Goal: Communication & Community: Answer question/provide support

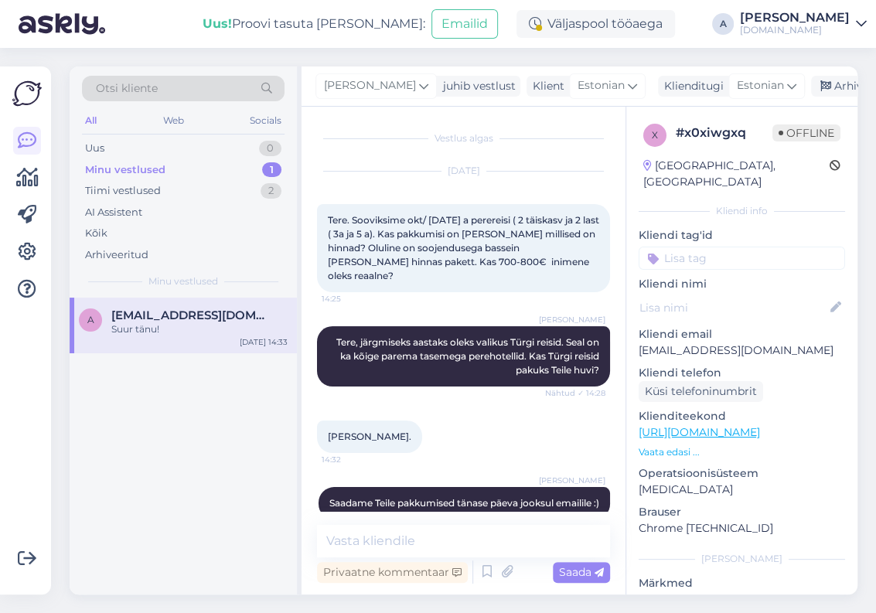
scroll to position [92, 0]
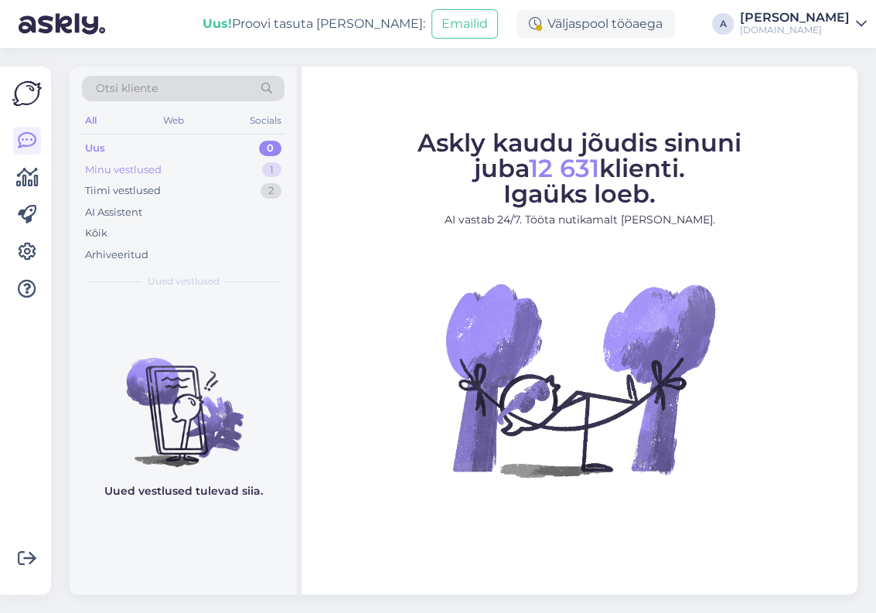
click at [219, 165] on div "Minu vestlused 1" at bounding box center [183, 170] width 203 height 22
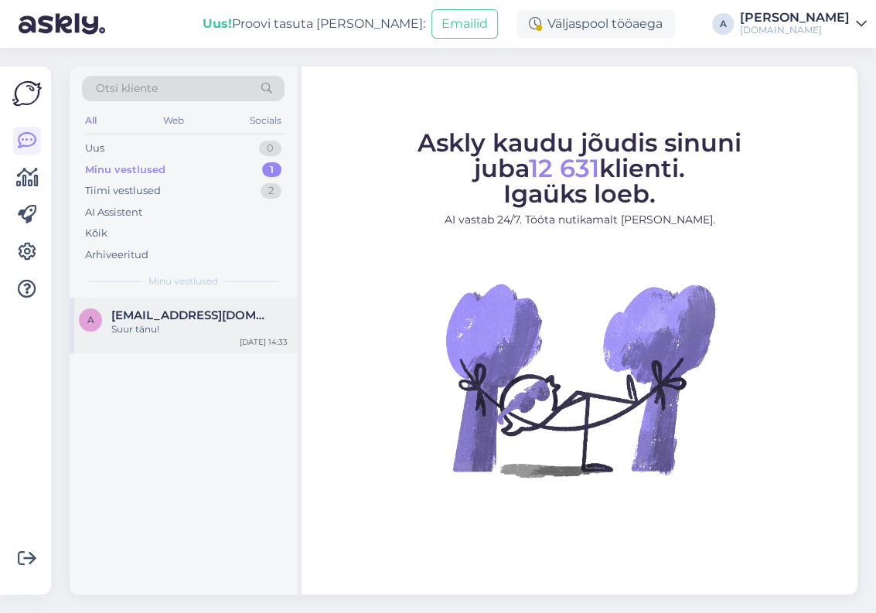
click at [264, 339] on div "[DATE] 14:33" at bounding box center [264, 342] width 48 height 12
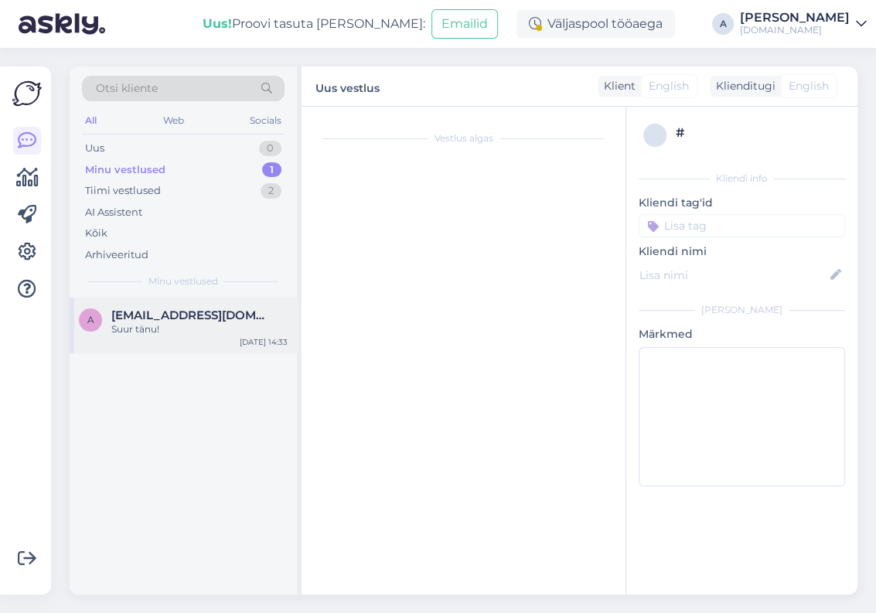
click at [264, 339] on div "[DATE] 14:33" at bounding box center [264, 342] width 48 height 12
click at [233, 324] on div "Suur tänu!" at bounding box center [199, 329] width 176 height 14
click at [440, 283] on div "Vestlus algas" at bounding box center [470, 354] width 307 height 465
click at [220, 327] on div "Suur tänu!" at bounding box center [199, 329] width 176 height 14
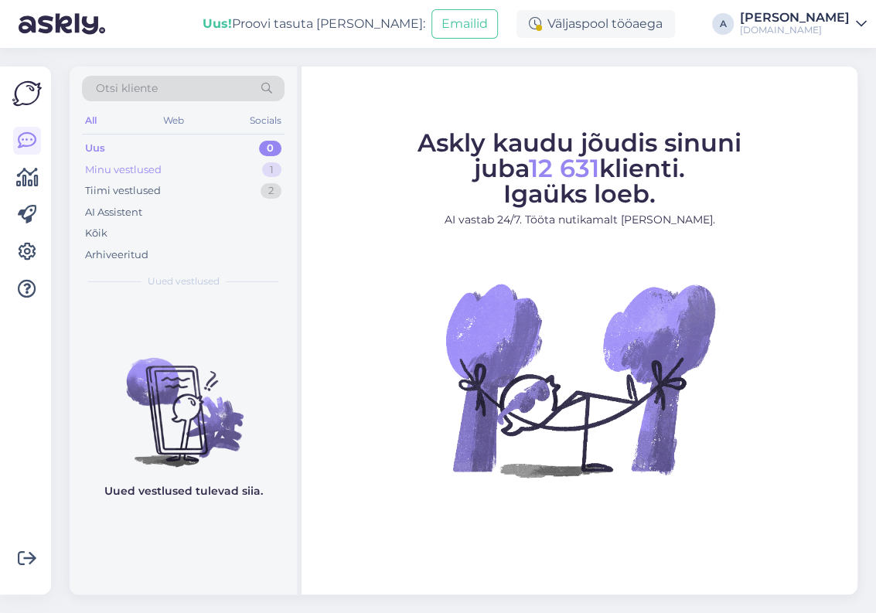
click at [206, 168] on div "Minu vestlused 1" at bounding box center [183, 170] width 203 height 22
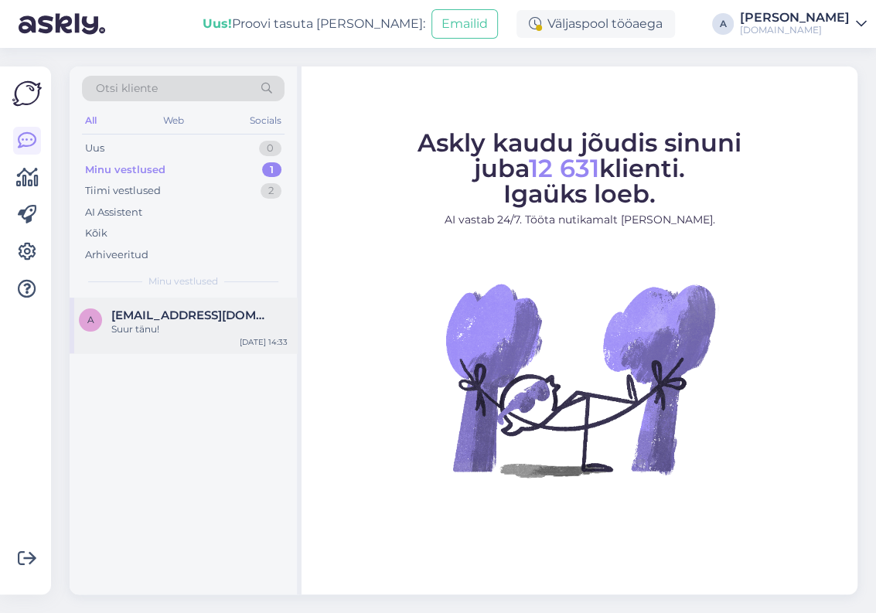
click at [221, 307] on div "a annika.n12@gmail.com Suur tänu! Sep 20 14:33" at bounding box center [183, 326] width 227 height 56
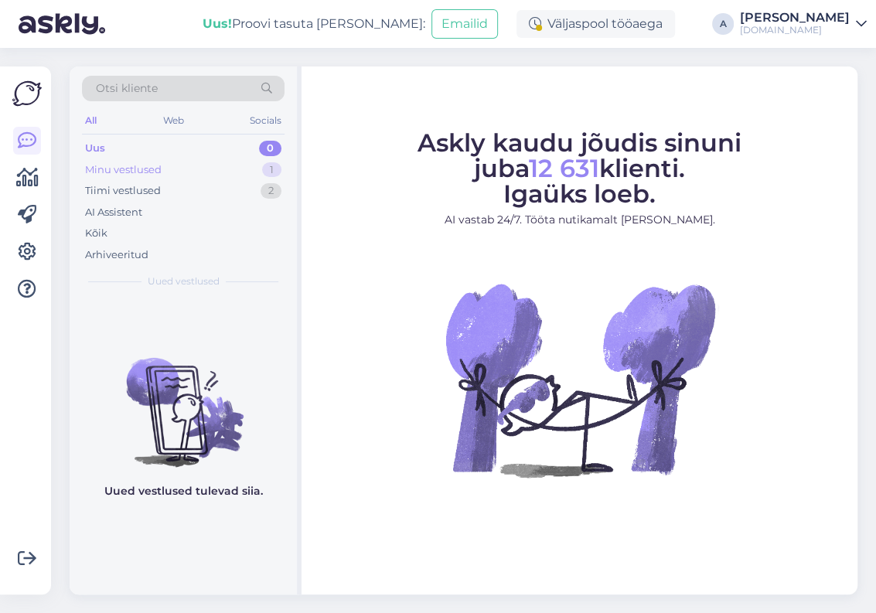
click at [245, 170] on div "Minu vestlused 1" at bounding box center [183, 170] width 203 height 22
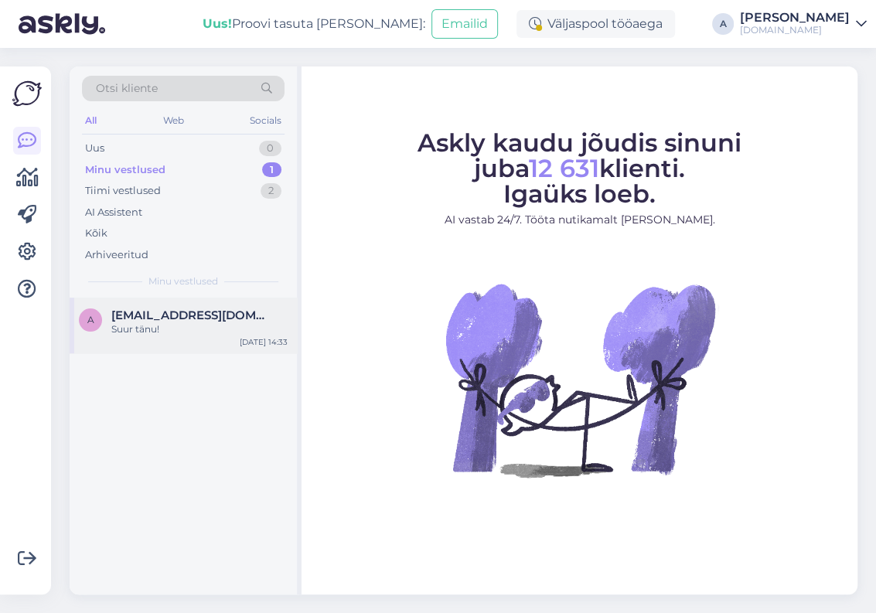
click at [237, 324] on div "Suur tänu!" at bounding box center [199, 329] width 176 height 14
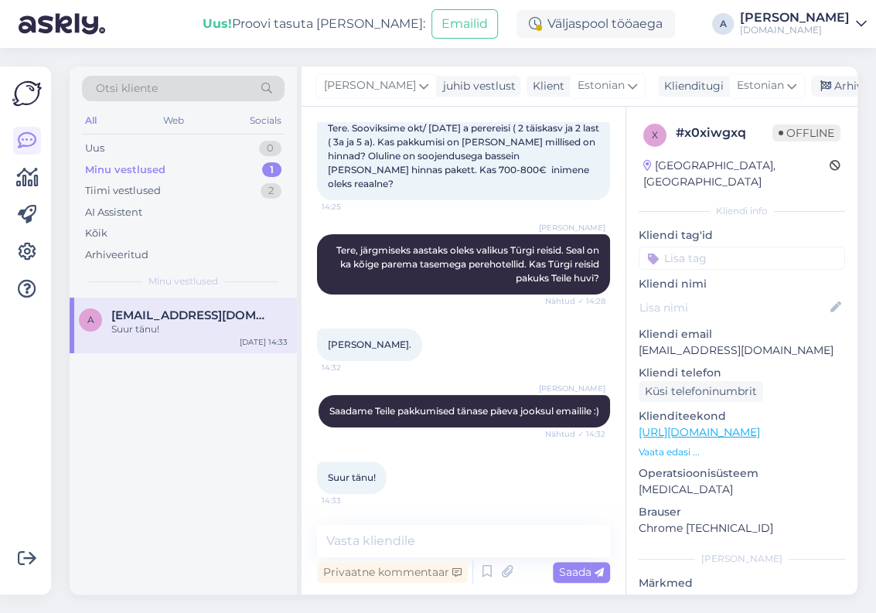
click at [488, 378] on div "Agnes Saadame Teile pakkumised tänase päeva jooksul emailile :) Nähtud ✓ 14:32" at bounding box center [463, 411] width 293 height 67
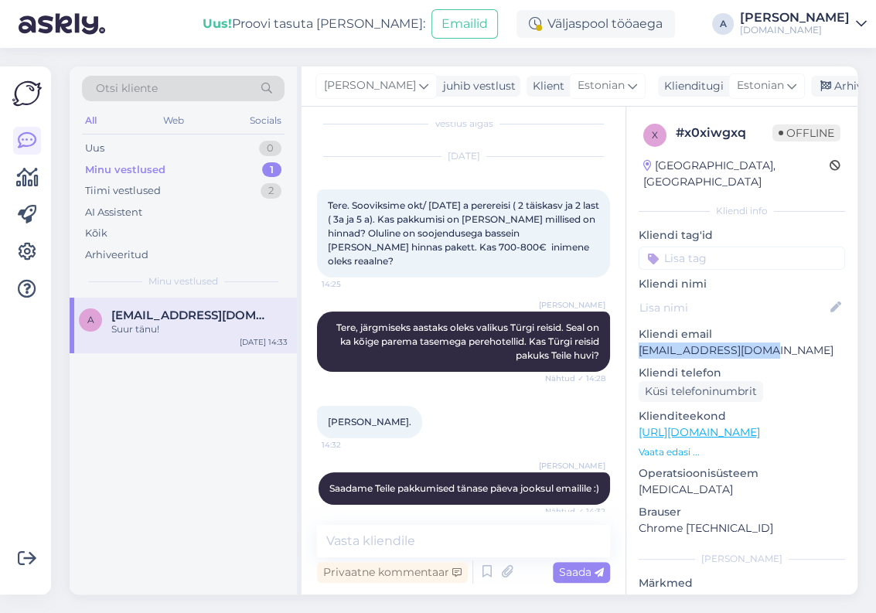
copy p "[EMAIL_ADDRESS][DOMAIN_NAME]"
drag, startPoint x: 768, startPoint y: 341, endPoint x: 229, endPoint y: 145, distance: 573.4
click at [630, 334] on div "x # x0xiwgxq Offline Estonia, Pärnu Kliendi info Kliendi tag'id Kliendi nimi Kl…" at bounding box center [741, 433] width 231 height 652
click at [446, 535] on textarea at bounding box center [463, 541] width 293 height 32
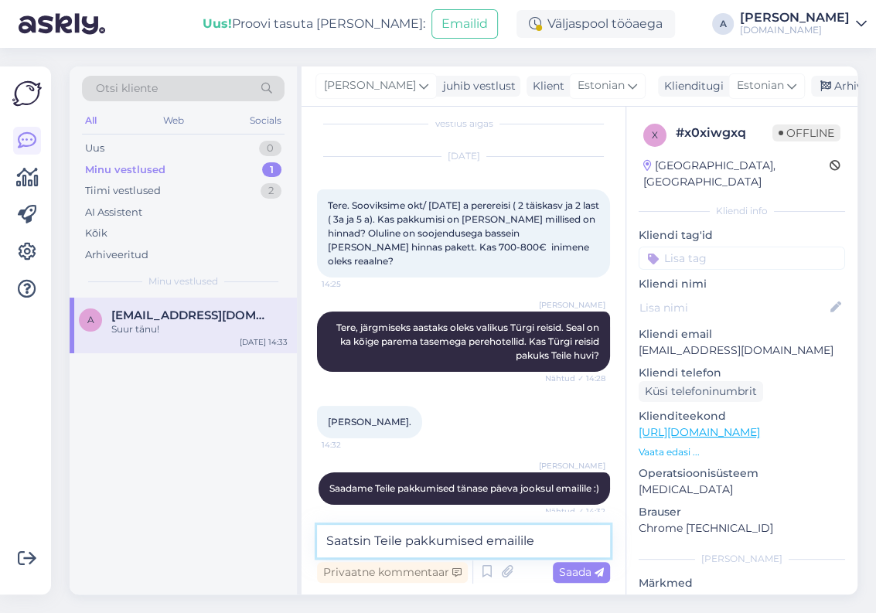
type textarea "Saatsin Teile pakkumised emailile."
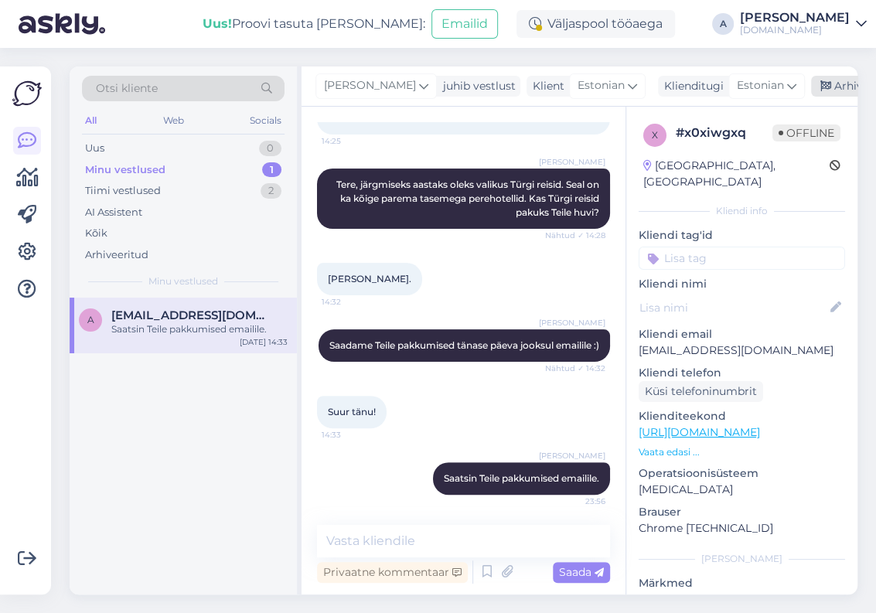
click at [828, 83] on div "Arhiveeri vestlus" at bounding box center [870, 86] width 119 height 21
